Goal: Complete application form

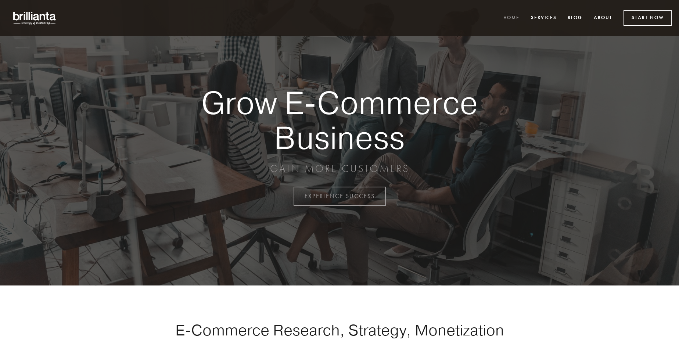
scroll to position [1926, 0]
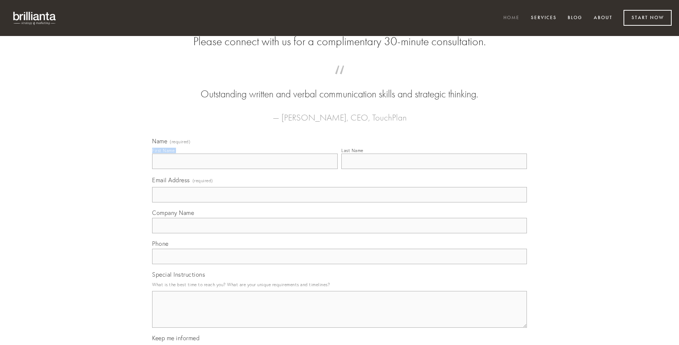
type input "[PERSON_NAME]"
click at [434, 169] on input "Last Name" at bounding box center [434, 161] width 186 height 15
type input "[PERSON_NAME]"
click at [340, 202] on input "Email Address (required)" at bounding box center [339, 194] width 375 height 15
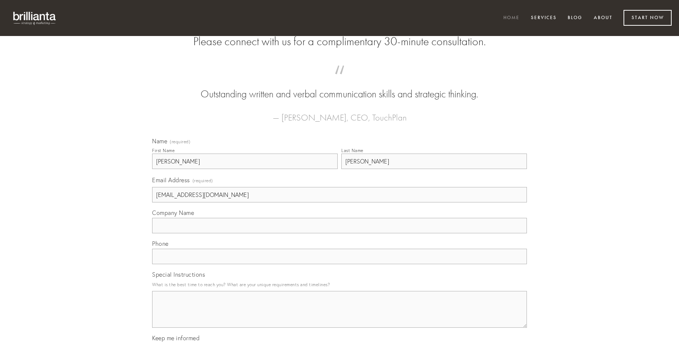
type input "[EMAIL_ADDRESS][DOMAIN_NAME]"
click at [340, 233] on input "Company Name" at bounding box center [339, 225] width 375 height 15
type input "accusator"
click at [340, 264] on input "text" at bounding box center [339, 256] width 375 height 15
click at [340, 316] on textarea "Special Instructions" at bounding box center [339, 309] width 375 height 37
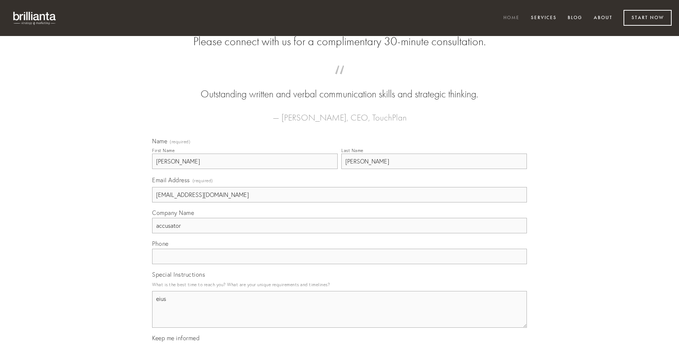
type textarea "eius"
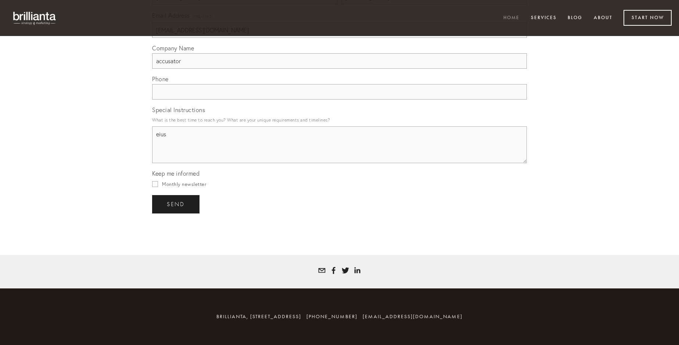
click at [176, 204] on span "send" at bounding box center [176, 204] width 18 height 7
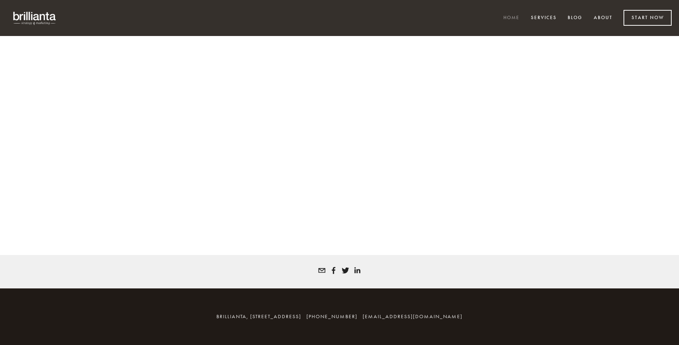
scroll to position [1916, 0]
